Goal: Information Seeking & Learning: Check status

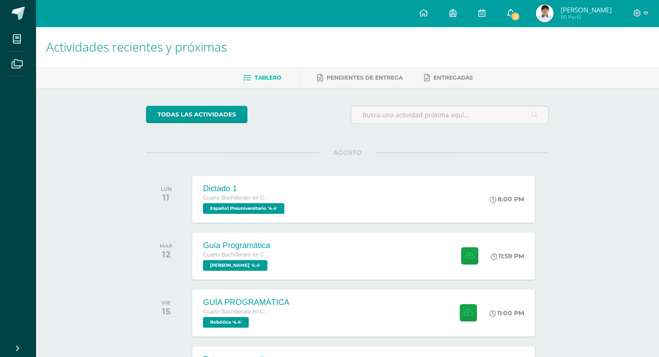
click at [512, 9] on link "2" at bounding box center [510, 13] width 28 height 27
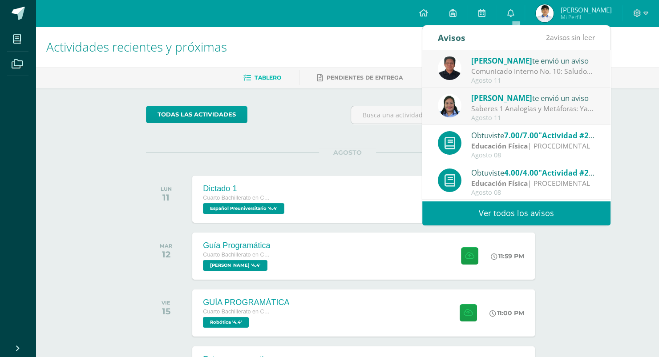
click at [521, 211] on link "Ver todos los avisos" at bounding box center [516, 213] width 188 height 24
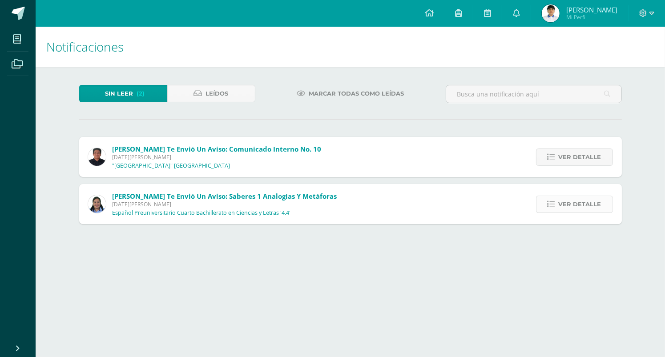
click at [567, 201] on span "Ver detalle" at bounding box center [580, 204] width 43 height 16
